Goal: Task Accomplishment & Management: Manage account settings

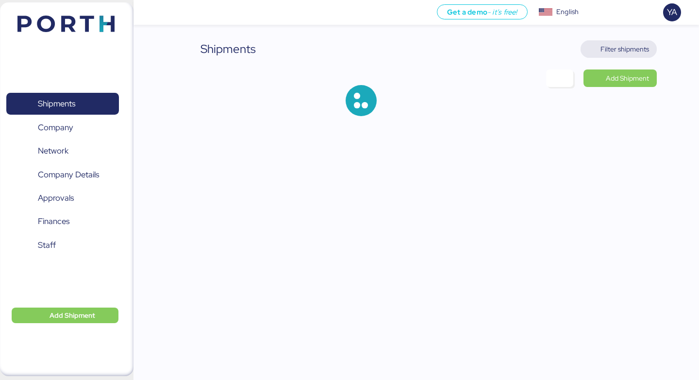
click at [630, 48] on span "Filter shipments" at bounding box center [624, 49] width 49 height 12
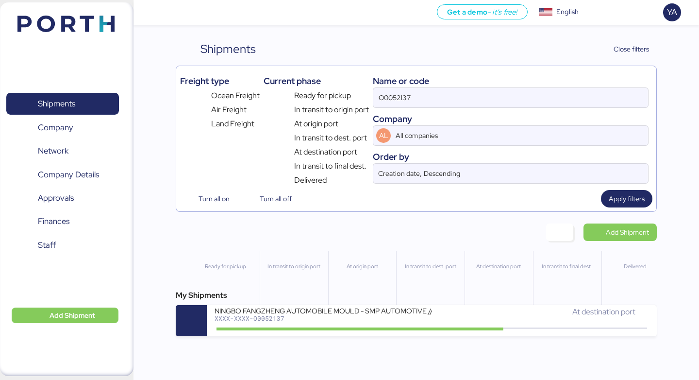
click at [508, 116] on div "Company" at bounding box center [511, 118] width 276 height 13
click at [508, 106] on input "O0052137" at bounding box center [510, 97] width 275 height 19
paste input "198"
type input "O0051987"
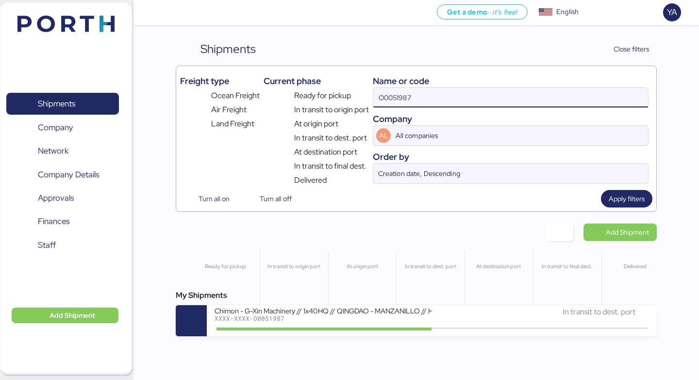
click at [435, 99] on input "O0051987" at bounding box center [510, 97] width 275 height 19
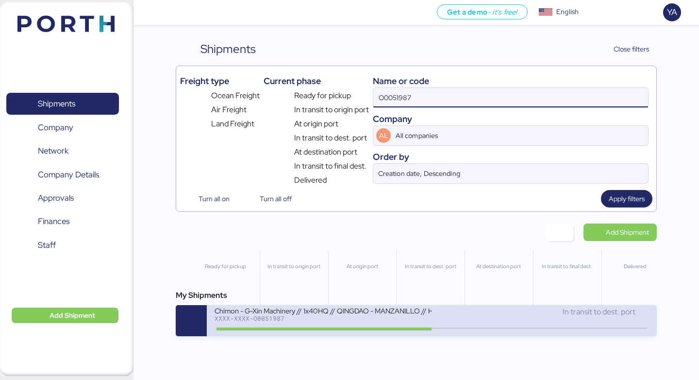
click at [318, 332] on div "Chimon - G-Xin Machinery // 1x40HQ // QINGDAO - MANZANILLO // HBL: BJSSE2507008…" at bounding box center [431, 320] width 449 height 31
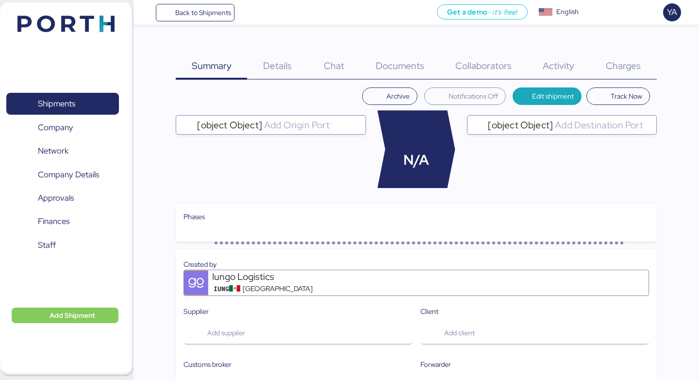
click at [635, 58] on div "Charges 0" at bounding box center [623, 59] width 66 height 39
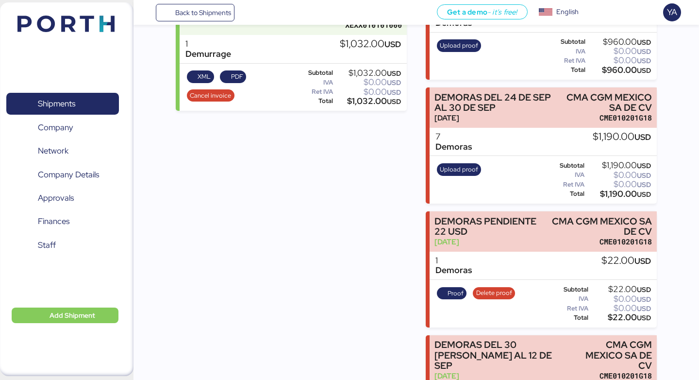
scroll to position [475, 0]
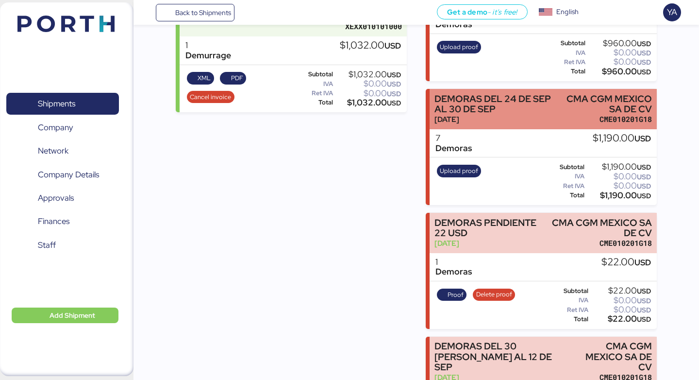
click at [496, 120] on div "[DATE]" at bounding box center [495, 119] width 123 height 10
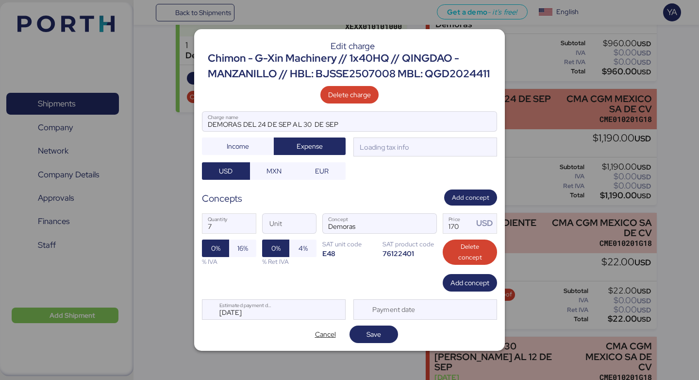
scroll to position [0, 0]
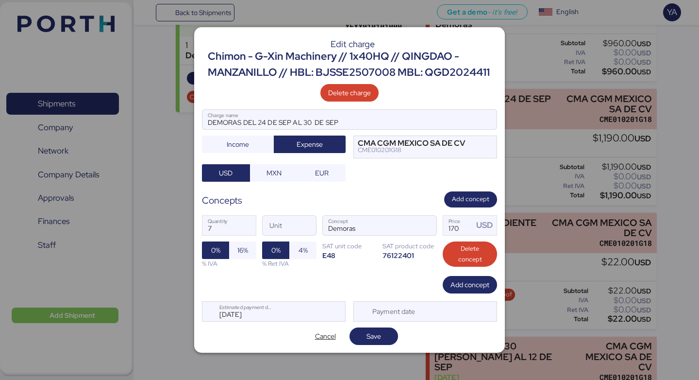
click at [526, 114] on div at bounding box center [349, 190] width 699 height 380
click at [321, 343] on span "Cancel" at bounding box center [325, 335] width 49 height 17
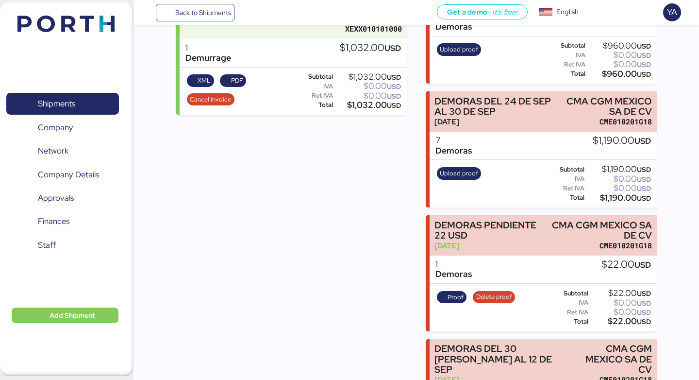
scroll to position [448, 0]
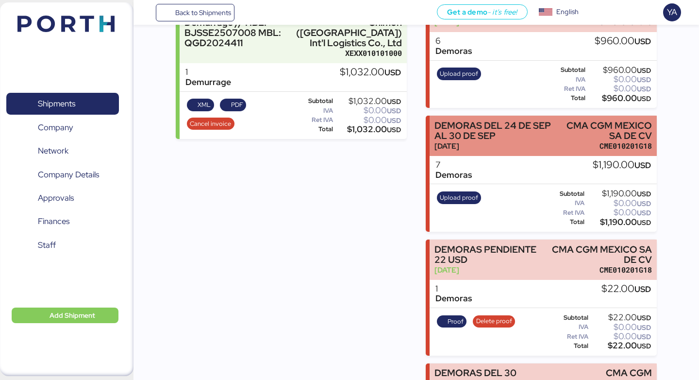
drag, startPoint x: 509, startPoint y: 141, endPoint x: 487, endPoint y: 118, distance: 31.2
click at [487, 118] on div "DEMORAS DEL 24 DE SEP AL 30 DE SEP [DATE] CMA CGM [GEOGRAPHIC_DATA] SA DE CV CM…" at bounding box center [543, 136] width 227 height 40
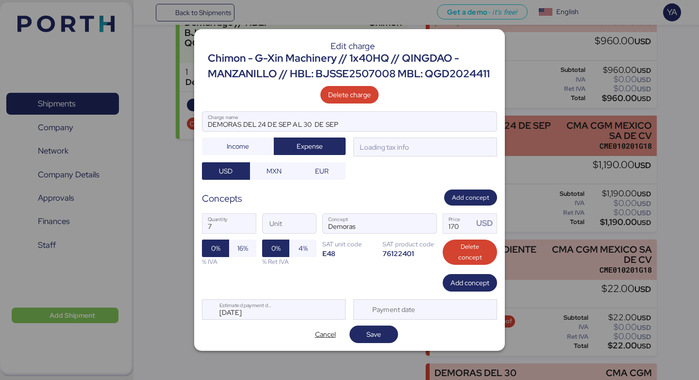
scroll to position [0, 0]
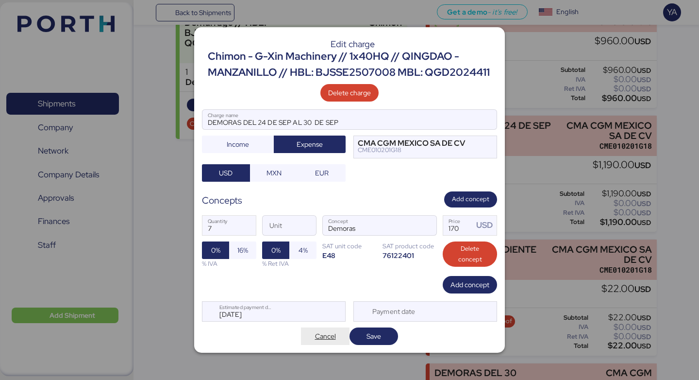
click at [317, 339] on span "Cancel" at bounding box center [325, 336] width 21 height 12
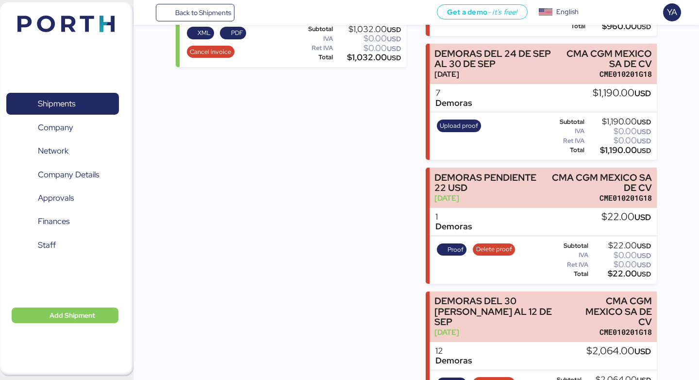
click at [326, 309] on div "Incomes Chimon - G-Xin Machinery // 1x40HQ // QINGDAO - MANZANILLO // HBL: BJSS…" at bounding box center [291, 88] width 231 height 886
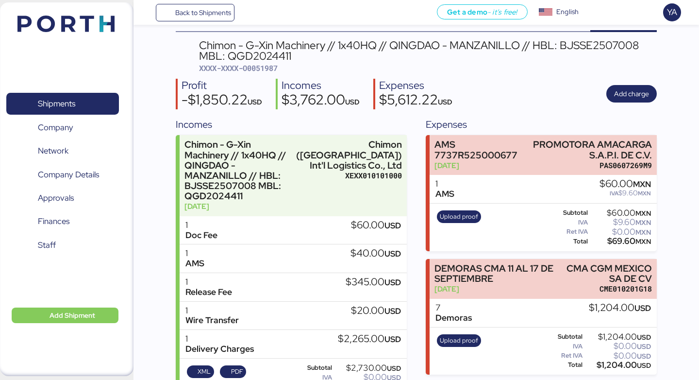
scroll to position [45, 0]
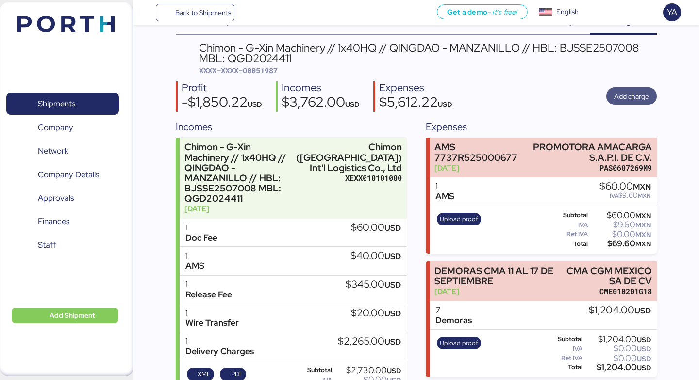
click at [623, 94] on span "Add charge" at bounding box center [631, 96] width 35 height 12
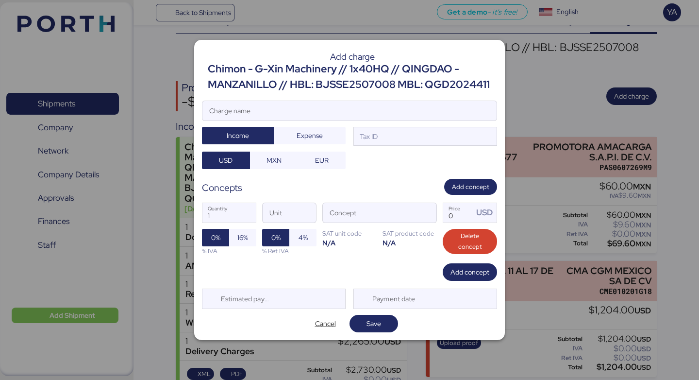
click at [346, 83] on div "Chimon - G-Xin Machinery // 1x40HQ // QINGDAO - MANZANILLO // HBL: BJSSE2507008…" at bounding box center [352, 77] width 289 height 32
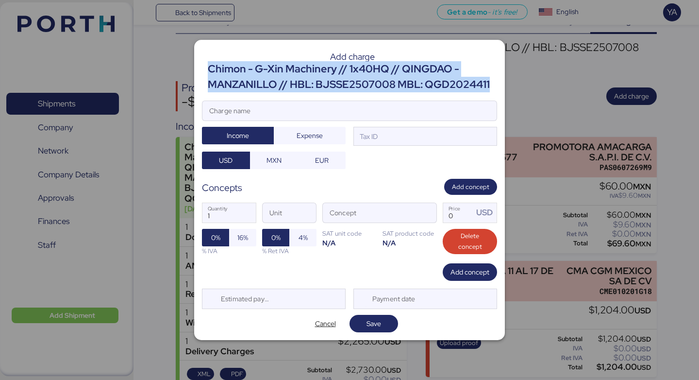
click at [346, 83] on div "Chimon - G-Xin Machinery // 1x40HQ // QINGDAO - MANZANILLO // HBL: BJSSE2507008…" at bounding box center [352, 77] width 289 height 32
click at [394, 78] on div "Chimon - G-Xin Machinery // 1x40HQ // QINGDAO - MANZANILLO // HBL: BJSSE2507008…" at bounding box center [352, 77] width 289 height 32
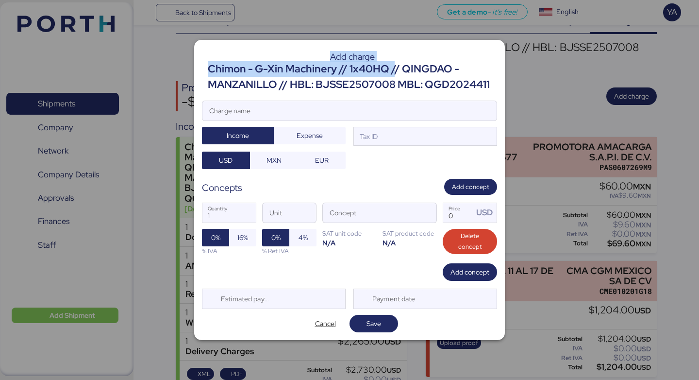
drag, startPoint x: 393, startPoint y: 68, endPoint x: 532, endPoint y: 114, distance: 146.9
click at [532, 114] on div "Add charge Chimon - G-Xin Machinery // 1x40HQ // QINGDAO - MANZANILLO // HBL: B…" at bounding box center [349, 190] width 699 height 380
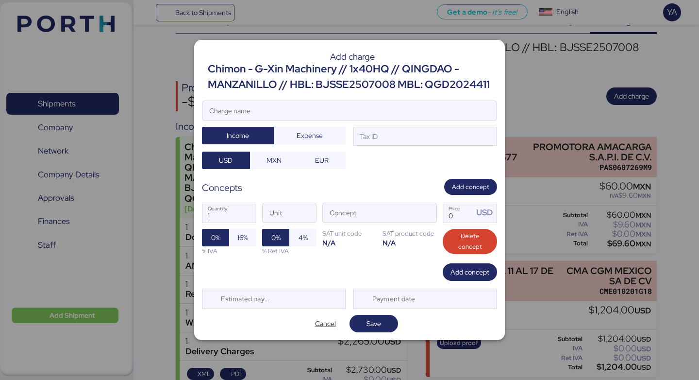
click at [488, 76] on div "Chimon - G-Xin Machinery // 1x40HQ // QINGDAO - MANZANILLO // HBL: BJSSE2507008…" at bounding box center [352, 77] width 289 height 32
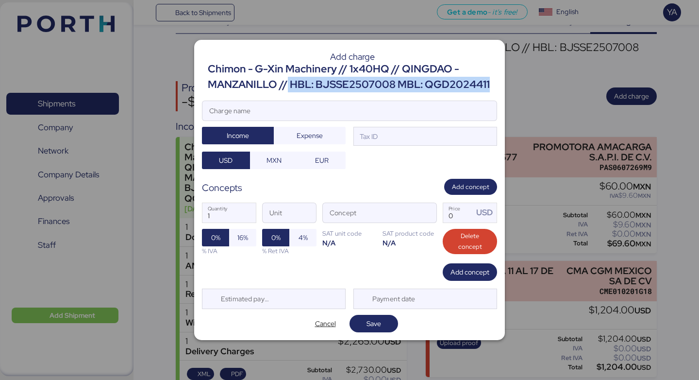
drag, startPoint x: 289, startPoint y: 81, endPoint x: 492, endPoint y: 80, distance: 202.9
click at [492, 80] on div "Chimon - G-Xin Machinery // 1x40HQ // QINGDAO - MANZANILLO // HBL: BJSSE2507008…" at bounding box center [352, 77] width 289 height 32
copy div "HBL: BJSSE2507008 MBL: QGD2024411"
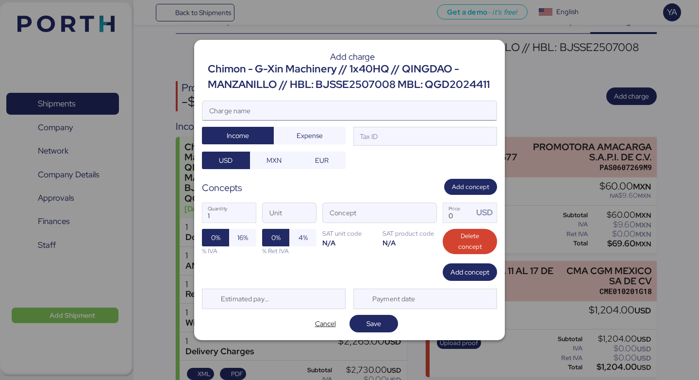
click at [335, 116] on input "Charge name" at bounding box center [349, 110] width 294 height 19
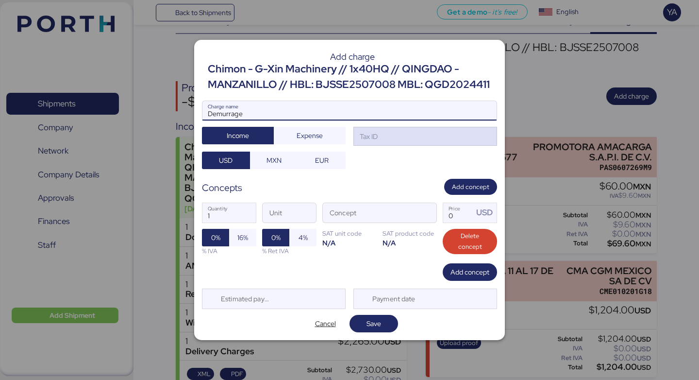
type input "Demurrage"
click at [411, 140] on div "Tax ID" at bounding box center [425, 136] width 144 height 19
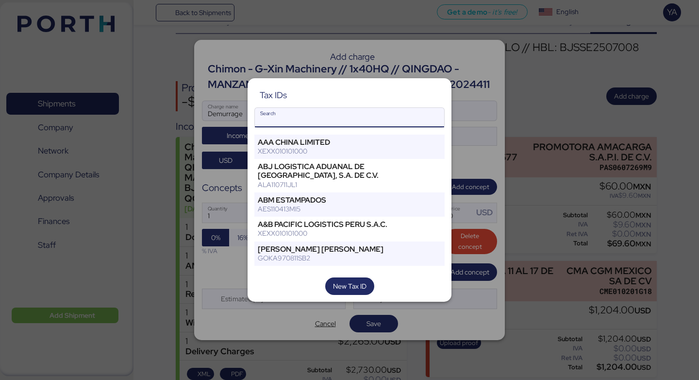
click at [345, 120] on input "Search" at bounding box center [349, 117] width 189 height 19
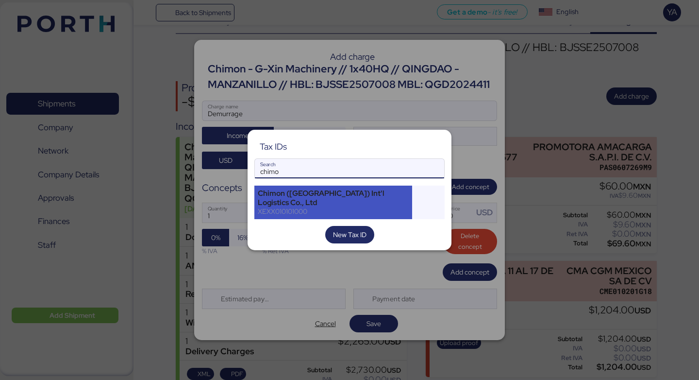
type input "chimo"
click at [348, 200] on div "Chimon ([GEOGRAPHIC_DATA]) Int'l Logistics Co., Ltd" at bounding box center [333, 197] width 151 height 17
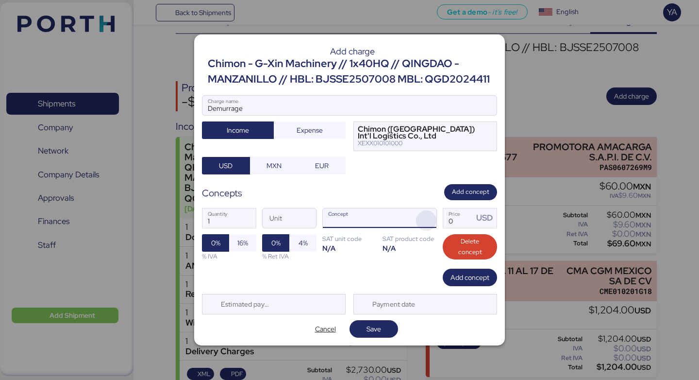
click at [431, 221] on span "button" at bounding box center [426, 220] width 20 height 20
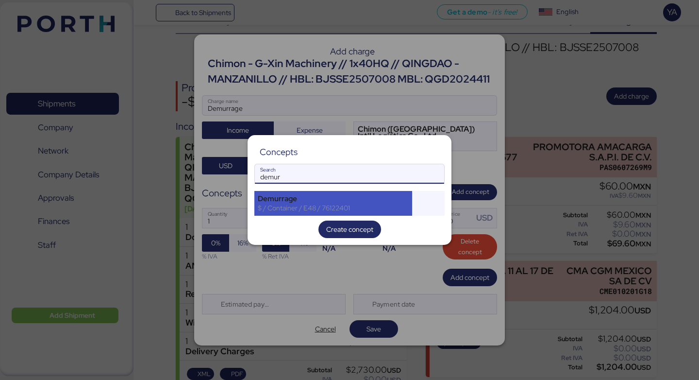
type input "demur"
click at [354, 203] on div "$ / Container / E48 / 76122401" at bounding box center [333, 207] width 151 height 9
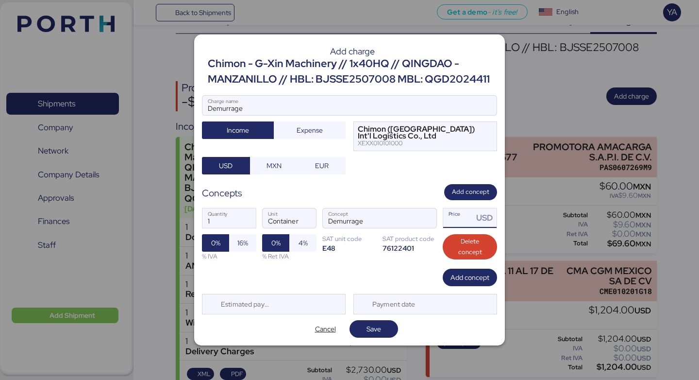
click at [460, 226] on input "Price USD" at bounding box center [458, 217] width 30 height 19
type input "1"
click at [370, 338] on div "Add charge Chimon - G-Xin Machinery // 1x40HQ // QINGDAO - MANZANILLO // HBL: B…" at bounding box center [349, 189] width 311 height 311
click at [368, 331] on span "Save" at bounding box center [373, 329] width 15 height 12
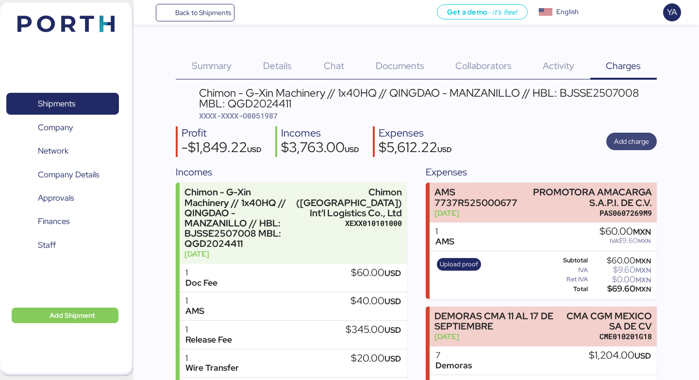
click at [622, 146] on span "Add charge" at bounding box center [631, 141] width 35 height 12
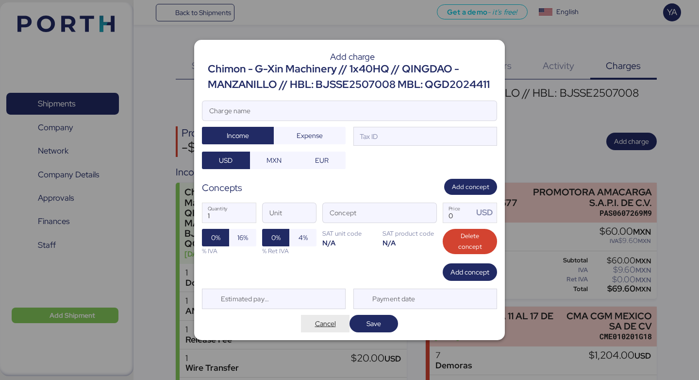
click at [317, 320] on span "Cancel" at bounding box center [325, 323] width 21 height 12
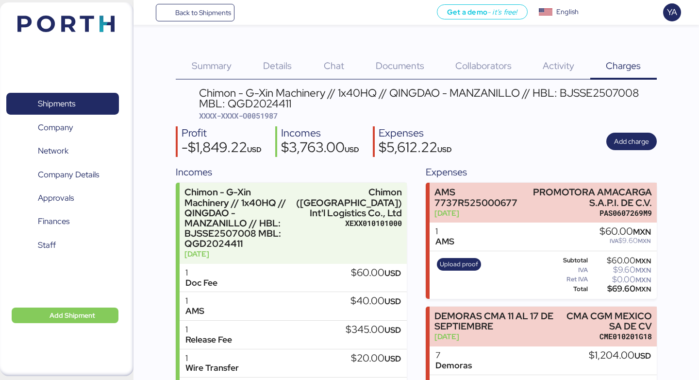
click at [262, 116] on span "XXXX-XXXX-O0051987" at bounding box center [238, 116] width 79 height 10
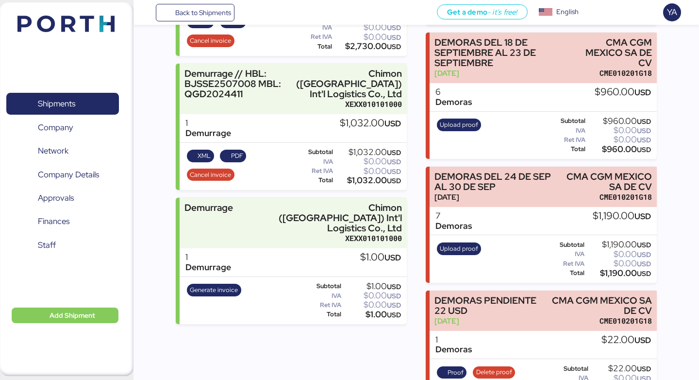
scroll to position [381, 0]
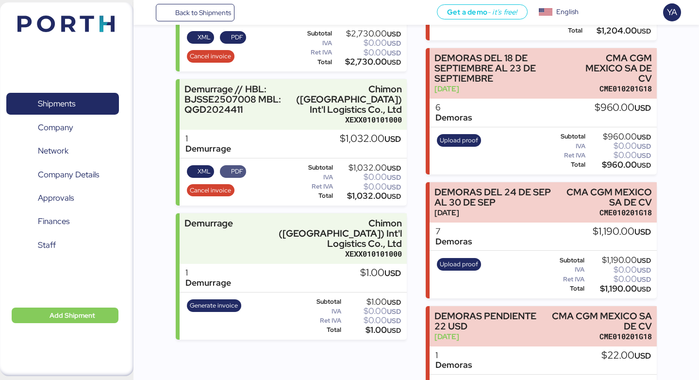
click at [236, 166] on span "PDF" at bounding box center [237, 171] width 12 height 11
click at [0, 0] on div "Back to Shipments Get a demo - it’s free! Get a demo English Inglés English YA …" at bounding box center [349, 144] width 699 height 1050
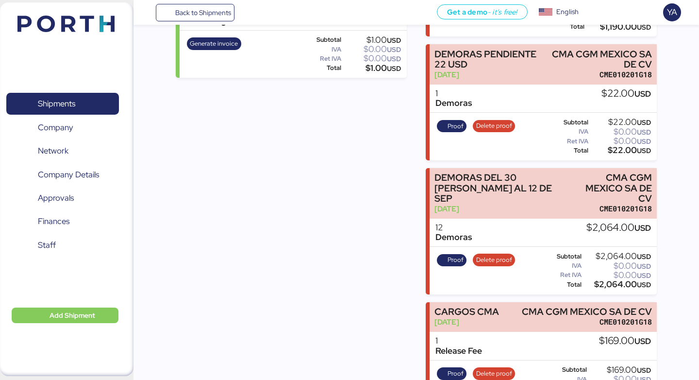
scroll to position [642, 0]
